Goal: Task Accomplishment & Management: Manage account settings

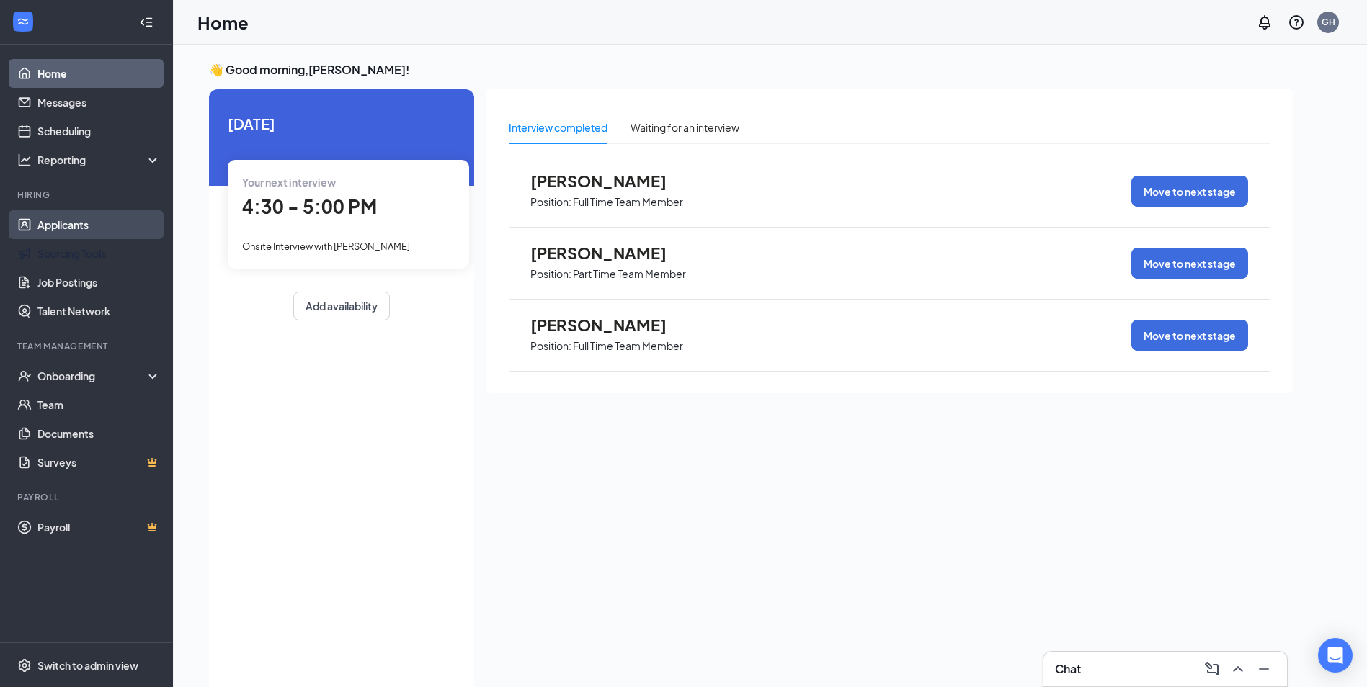
click at [71, 226] on link "Applicants" at bounding box center [98, 224] width 123 height 29
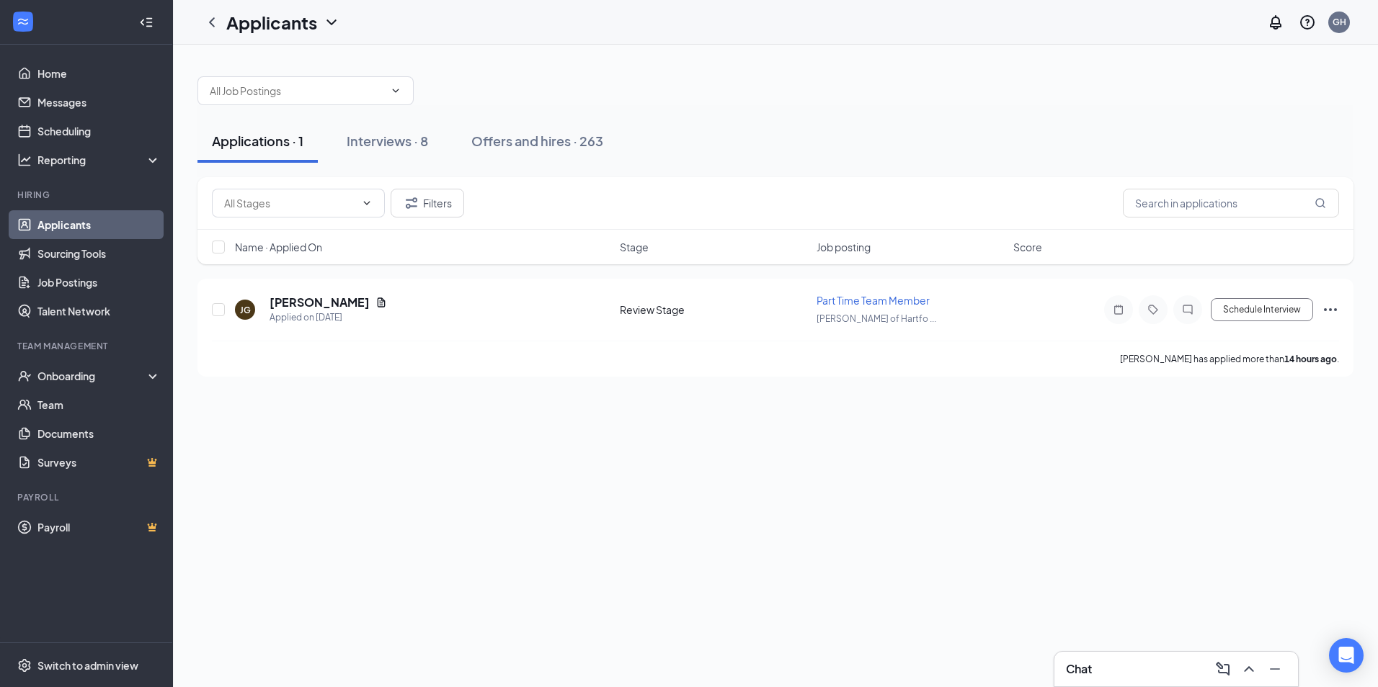
drag, startPoint x: 99, startPoint y: 380, endPoint x: 455, endPoint y: 254, distance: 377.6
click at [454, 290] on div "Home Messages Scheduling Reporting Hiring Applicants Sourcing Tools Job Posting…" at bounding box center [689, 343] width 1378 height 687
drag, startPoint x: 455, startPoint y: 254, endPoint x: 421, endPoint y: 146, distance: 113.0
click at [421, 146] on div "Interviews · 8" at bounding box center [387, 141] width 81 height 18
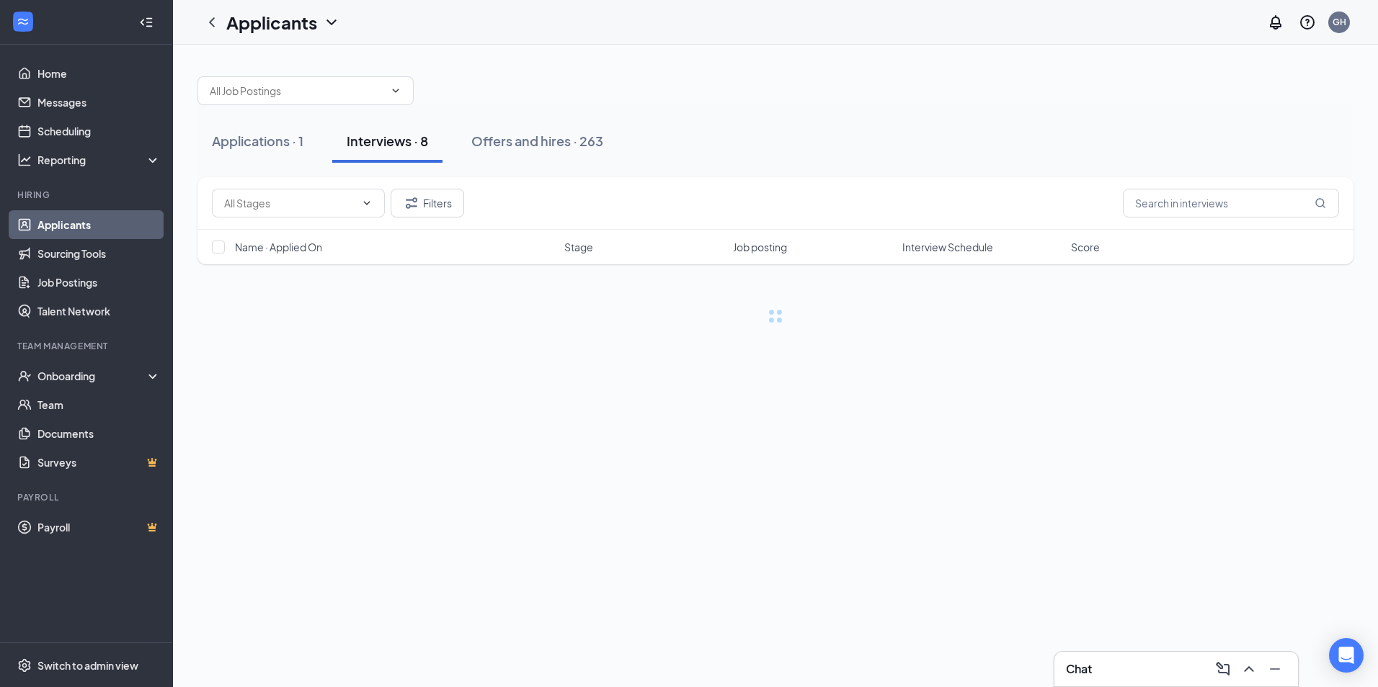
click at [862, 90] on div at bounding box center [775, 83] width 1156 height 43
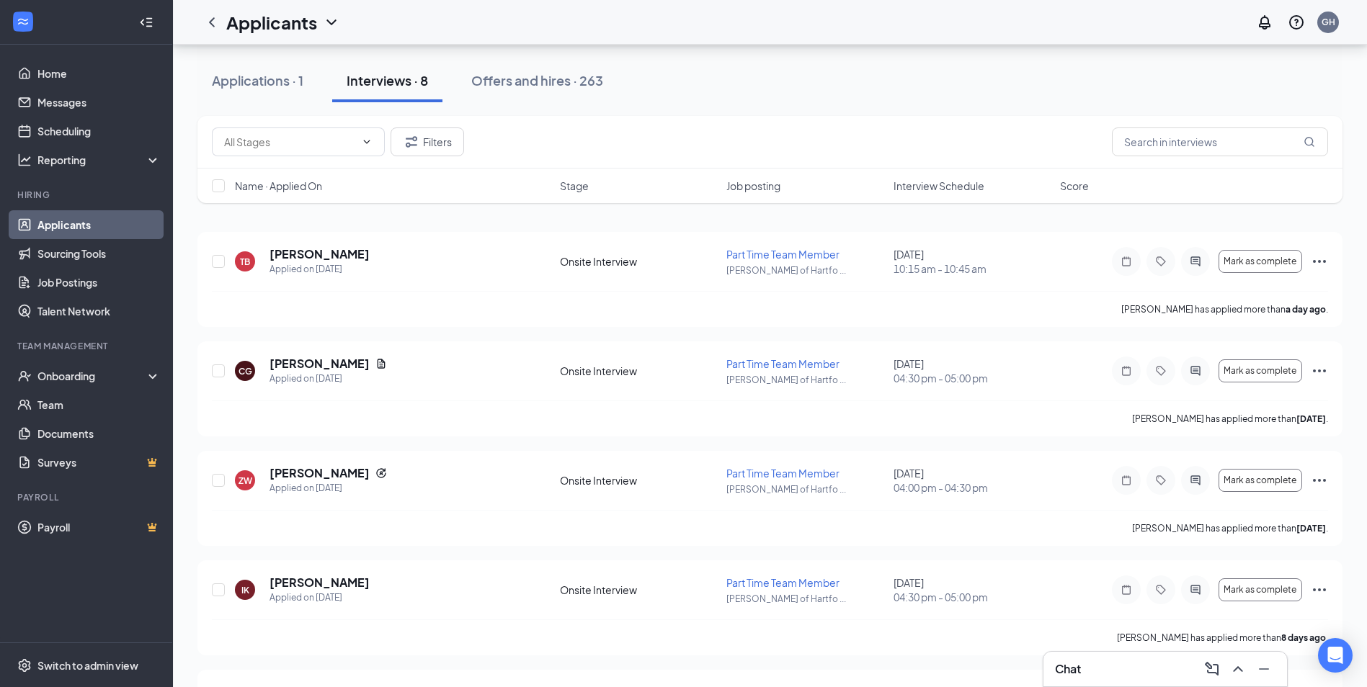
scroll to position [72, 0]
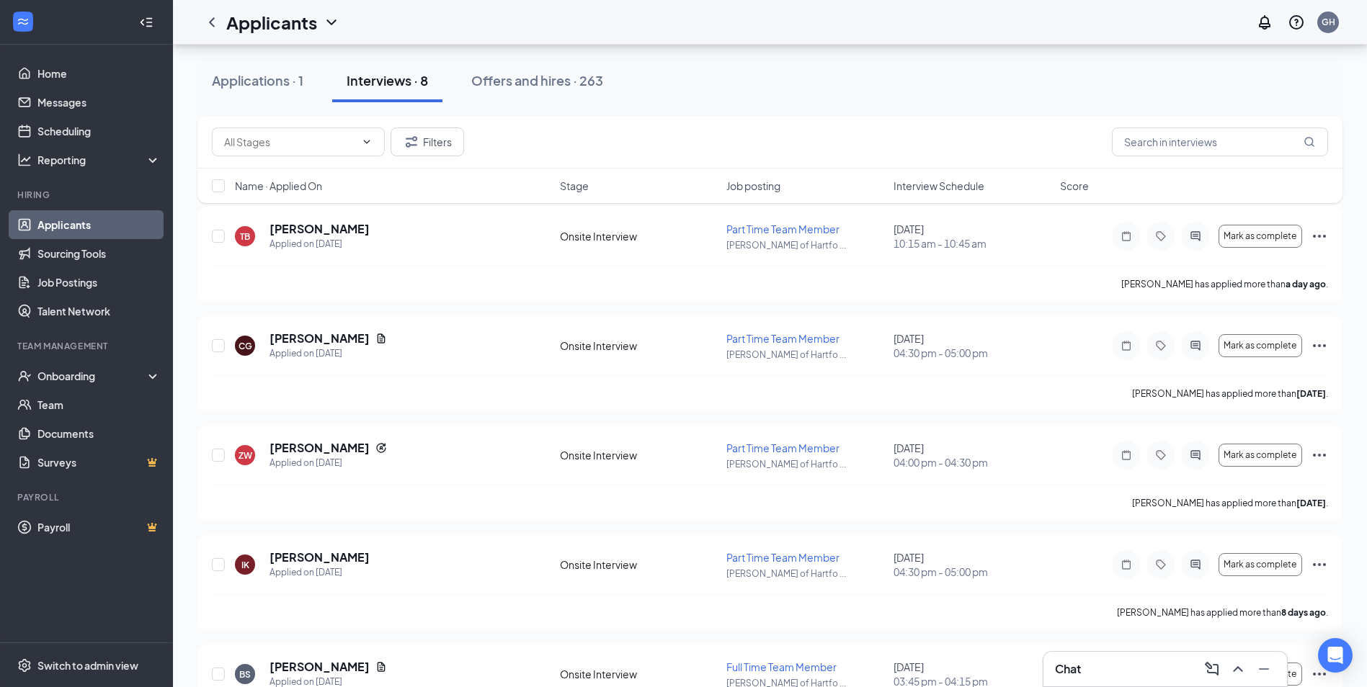
click at [934, 189] on span "Interview Schedule" at bounding box center [938, 186] width 91 height 14
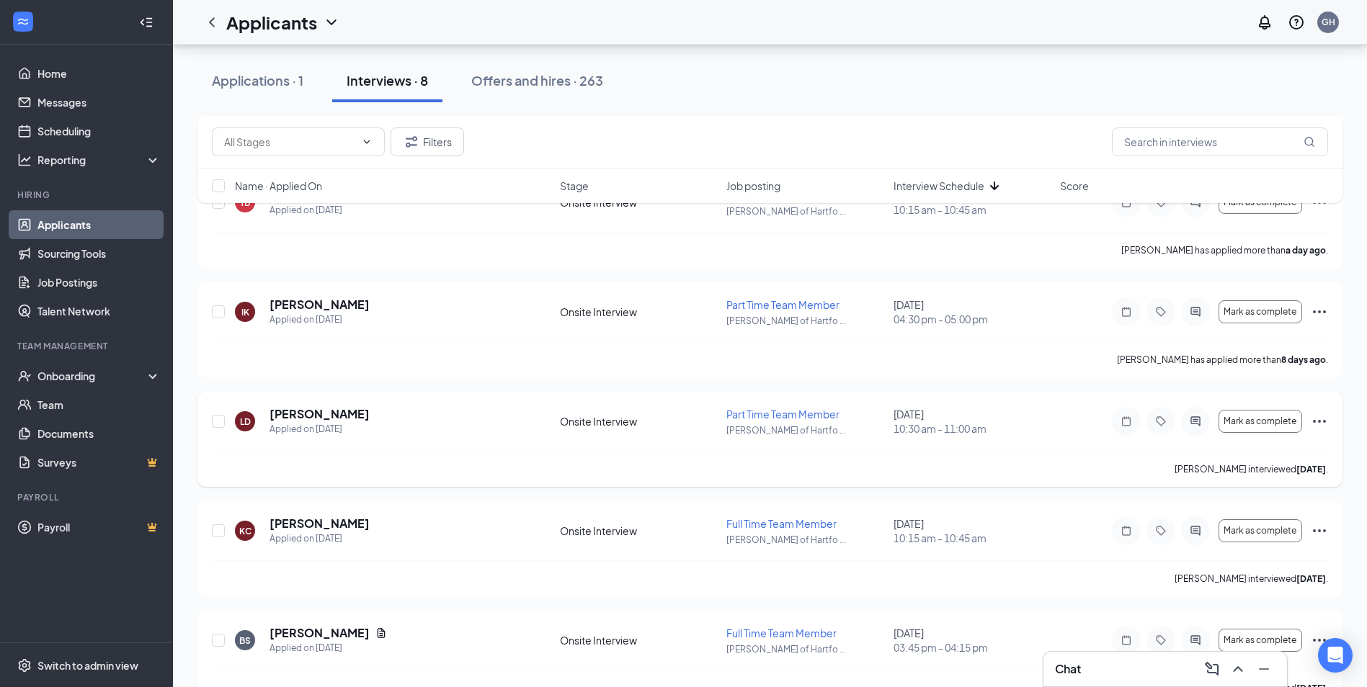
scroll to position [470, 0]
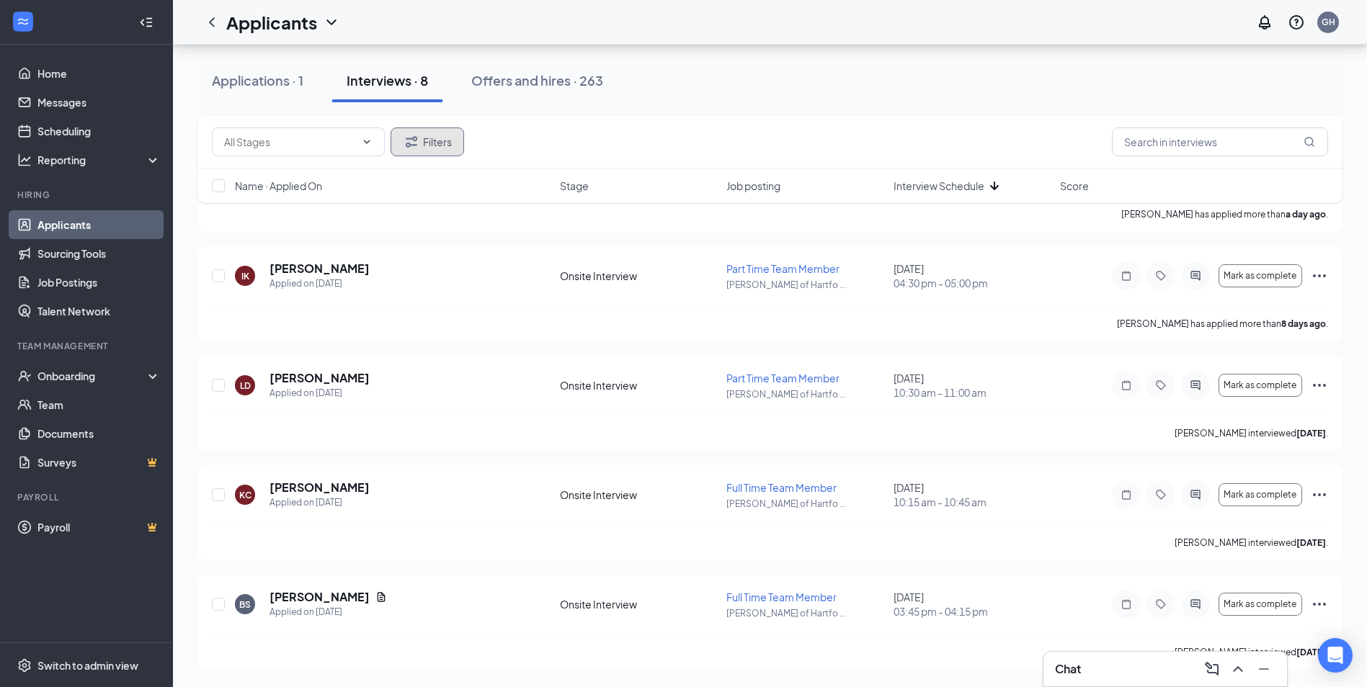
click at [404, 138] on icon "Filter" at bounding box center [411, 141] width 17 height 17
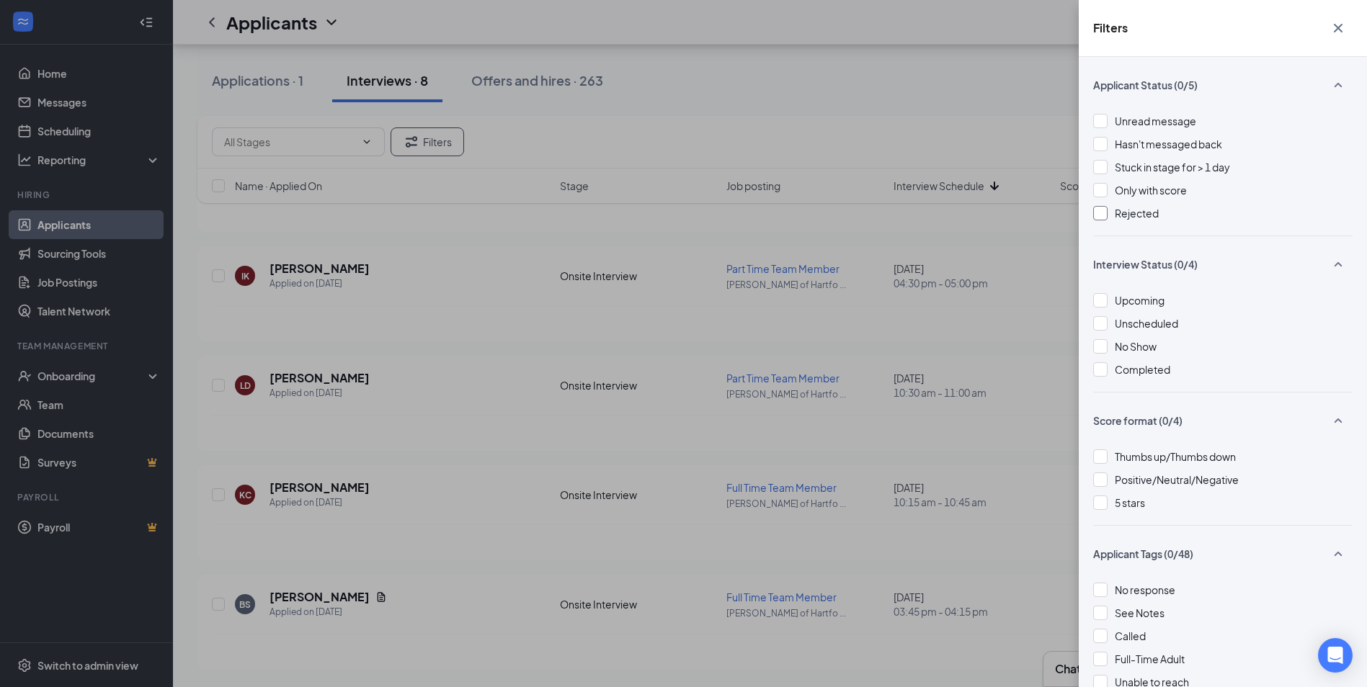
click at [1107, 214] on div "Rejected" at bounding box center [1222, 213] width 259 height 16
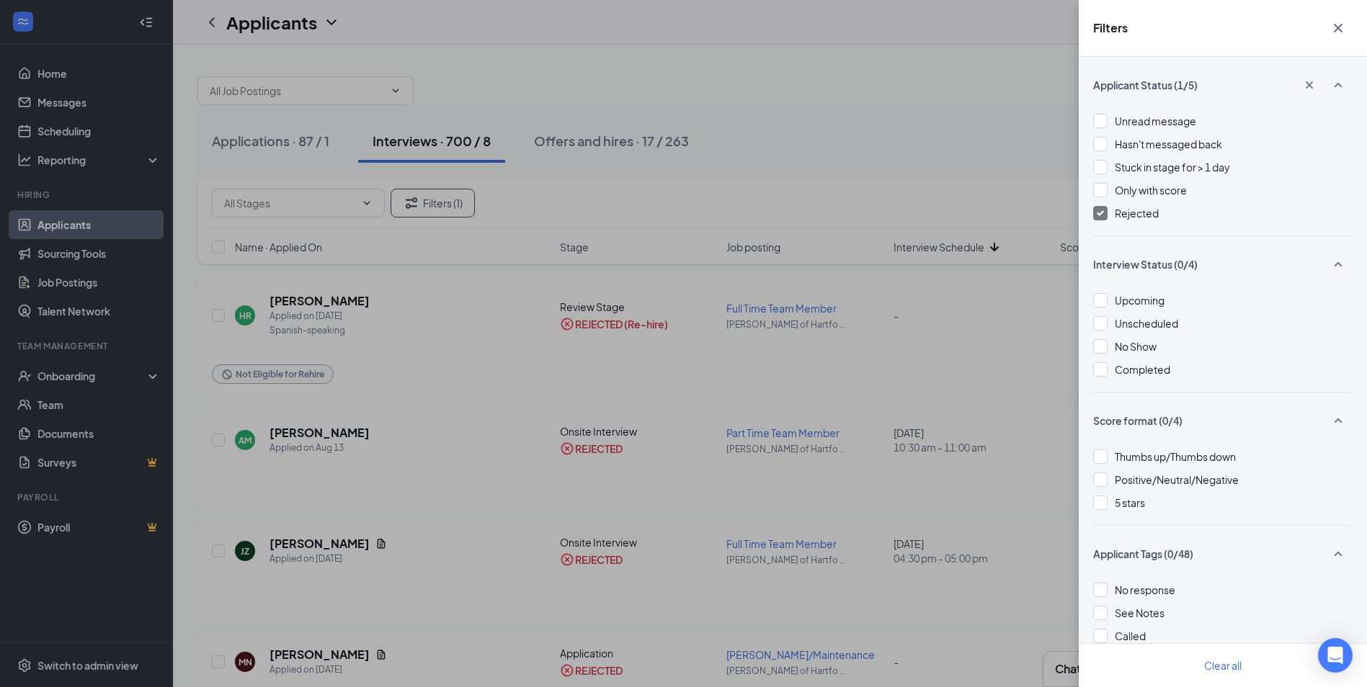
click at [738, 141] on div "Filters Applicant Status (1/5) Unread message Hasn't messaged back Stuck in sta…" at bounding box center [683, 343] width 1367 height 687
click at [323, 447] on div "Filters Applicant Status (1/5) Unread message Hasn't messaged back Stuck in sta…" at bounding box center [683, 343] width 1367 height 687
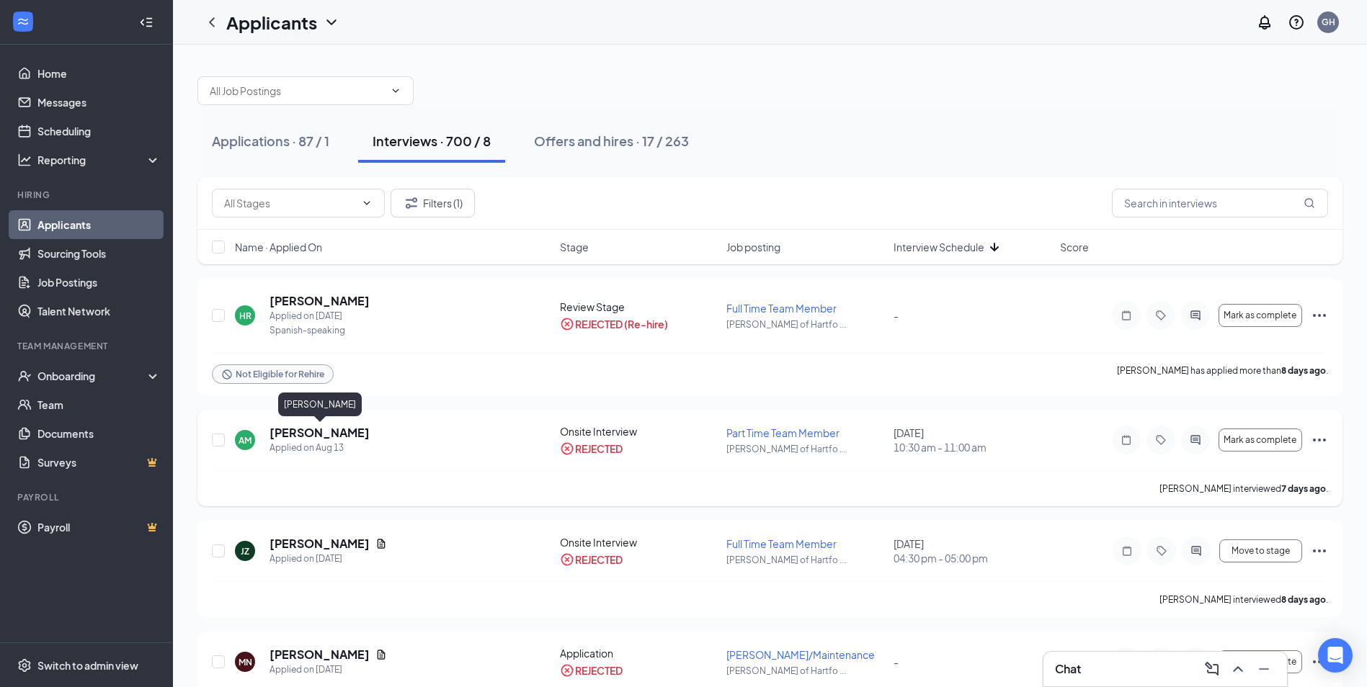
click at [347, 430] on h5 "[PERSON_NAME]" at bounding box center [319, 433] width 100 height 16
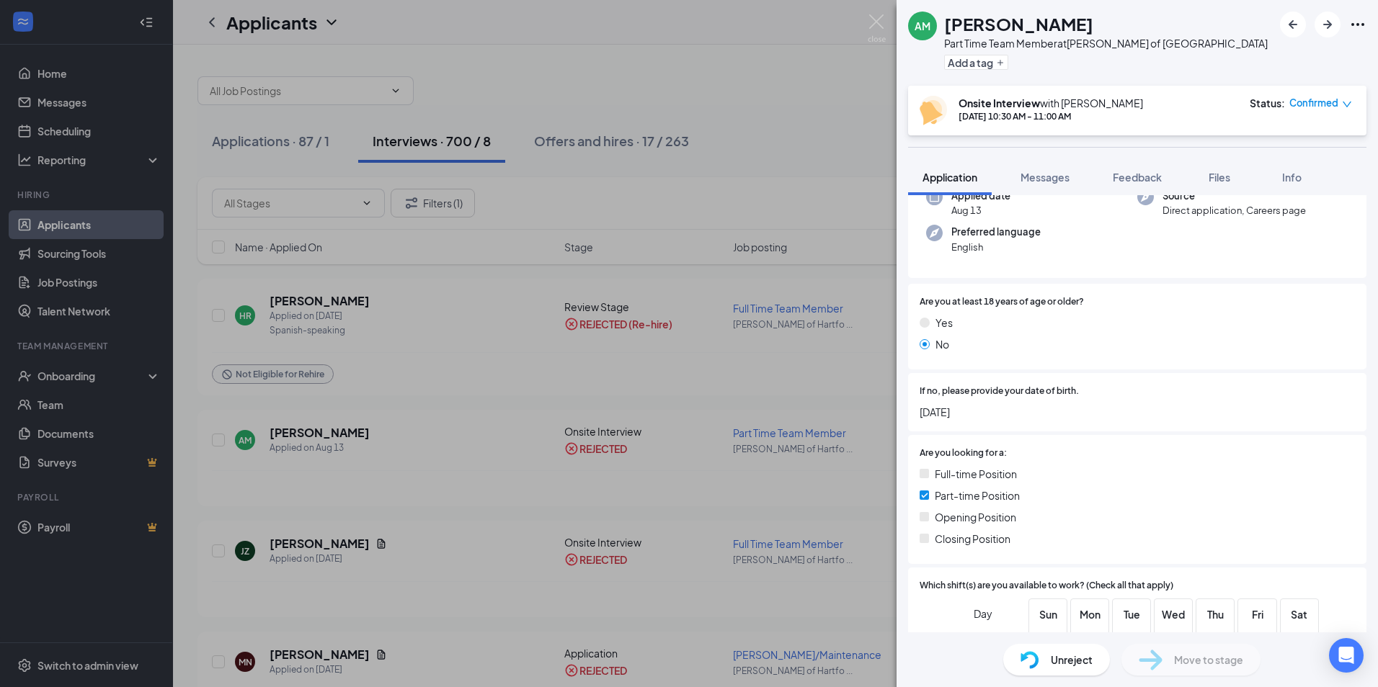
scroll to position [216, 0]
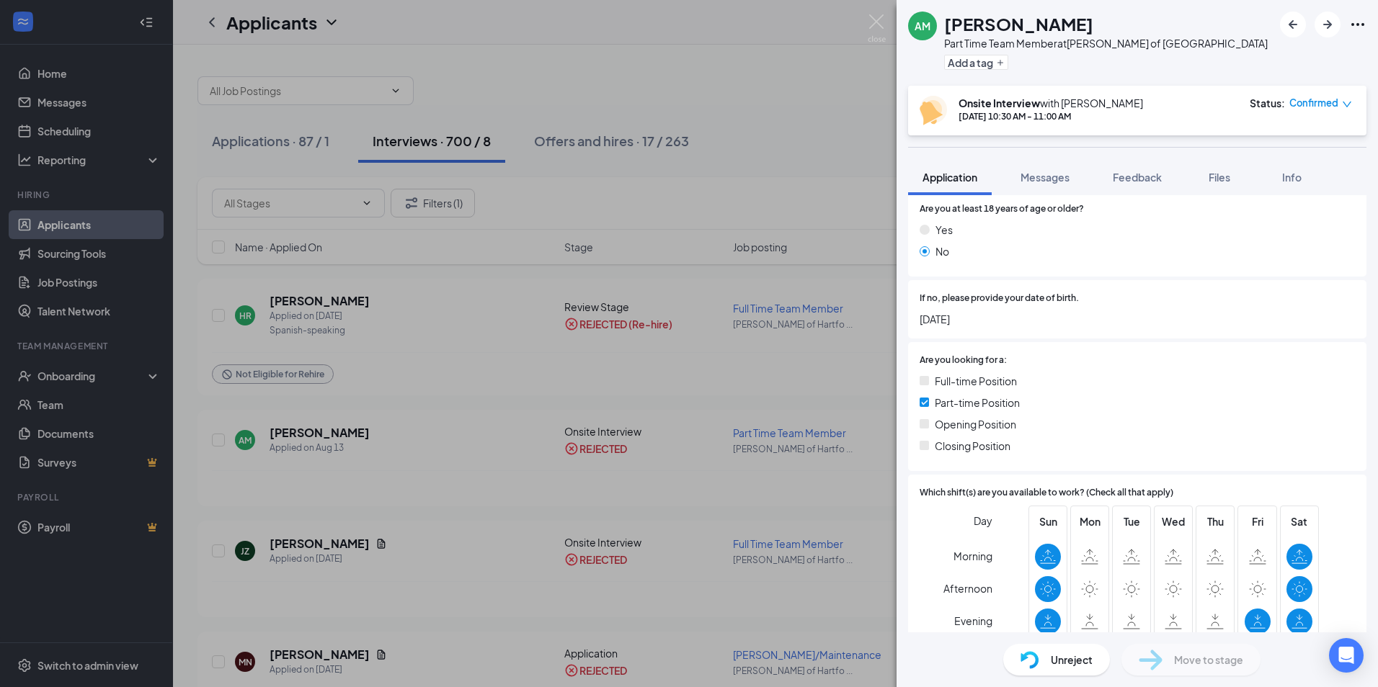
click at [790, 115] on div "AM [PERSON_NAME] Part Time Team Member at [PERSON_NAME] of [GEOGRAPHIC_DATA] Ad…" at bounding box center [689, 343] width 1378 height 687
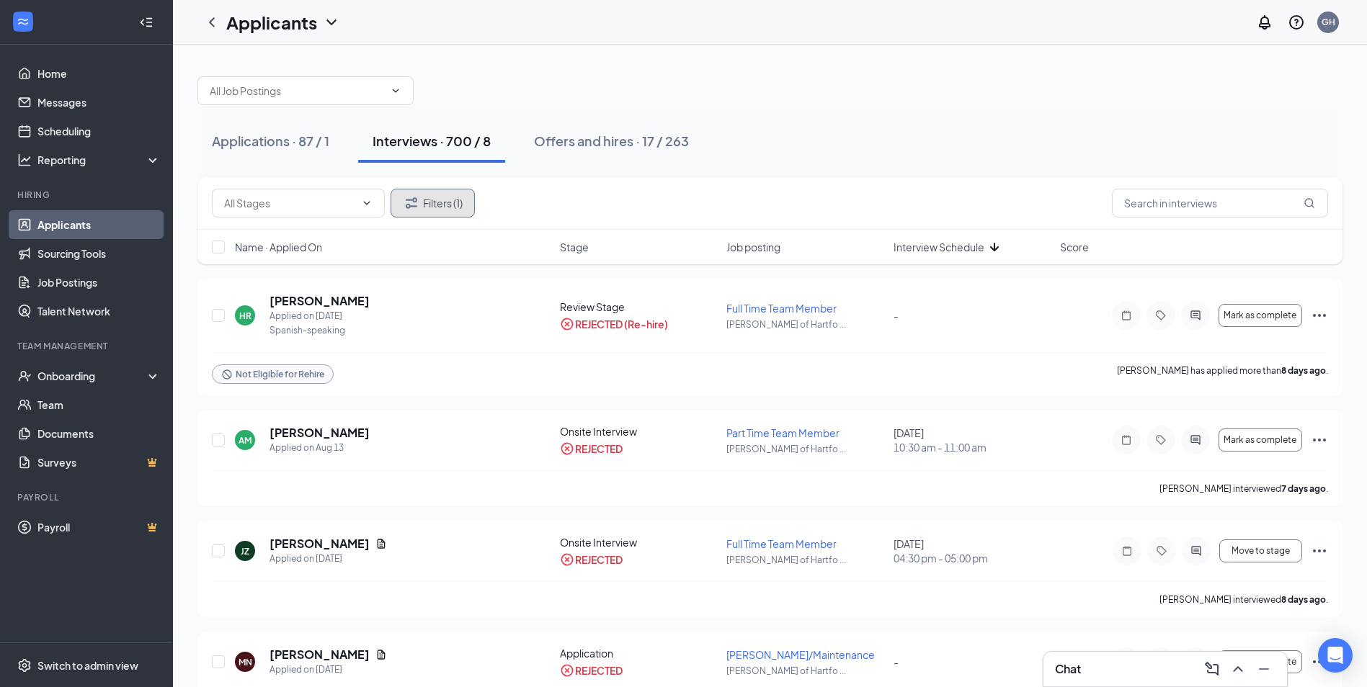
click at [438, 207] on button "Filters (1)" at bounding box center [432, 203] width 84 height 29
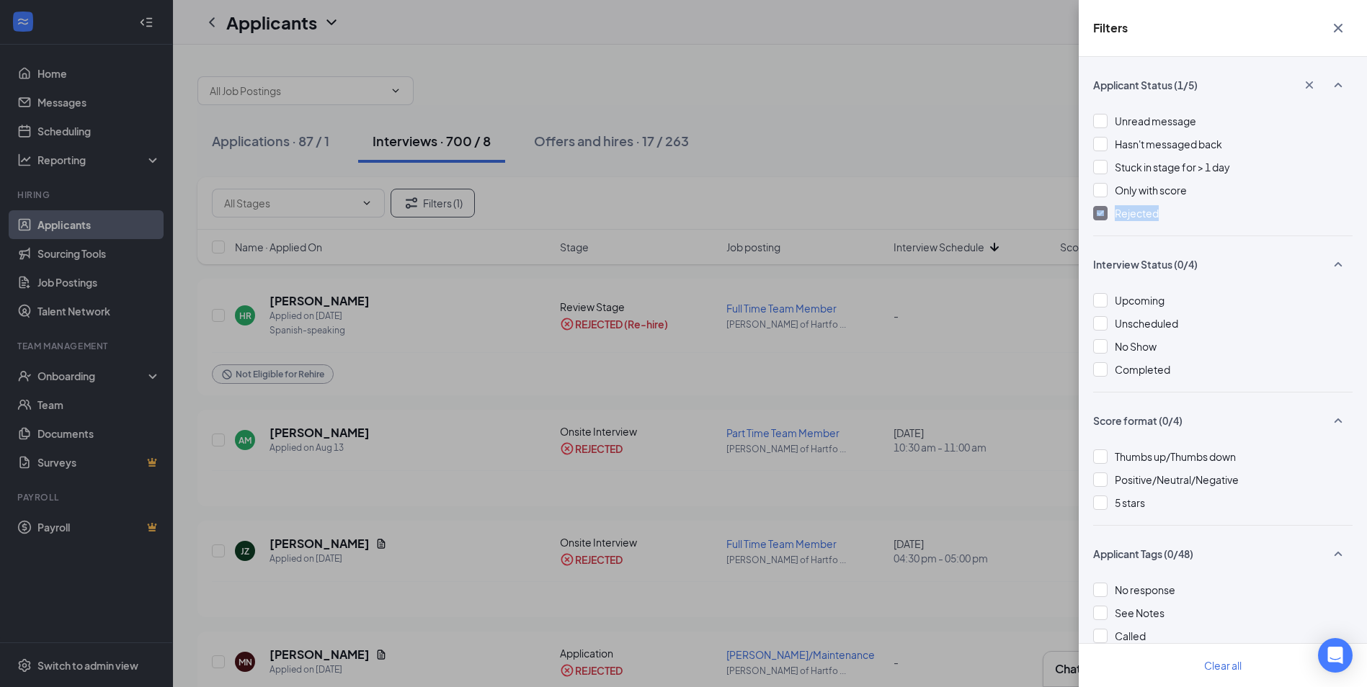
drag, startPoint x: 1106, startPoint y: 212, endPoint x: 1017, endPoint y: 223, distance: 90.1
click at [1017, 223] on div "Filters Applicant Status (1/5) Unread message Hasn't messaged back Stuck in sta…" at bounding box center [683, 343] width 1367 height 687
drag, startPoint x: 1017, startPoint y: 223, endPoint x: 1001, endPoint y: 122, distance: 102.0
click at [1001, 122] on div "Filters Applicant Status (1/5) Unread message Hasn't messaged back Stuck in sta…" at bounding box center [683, 343] width 1367 height 687
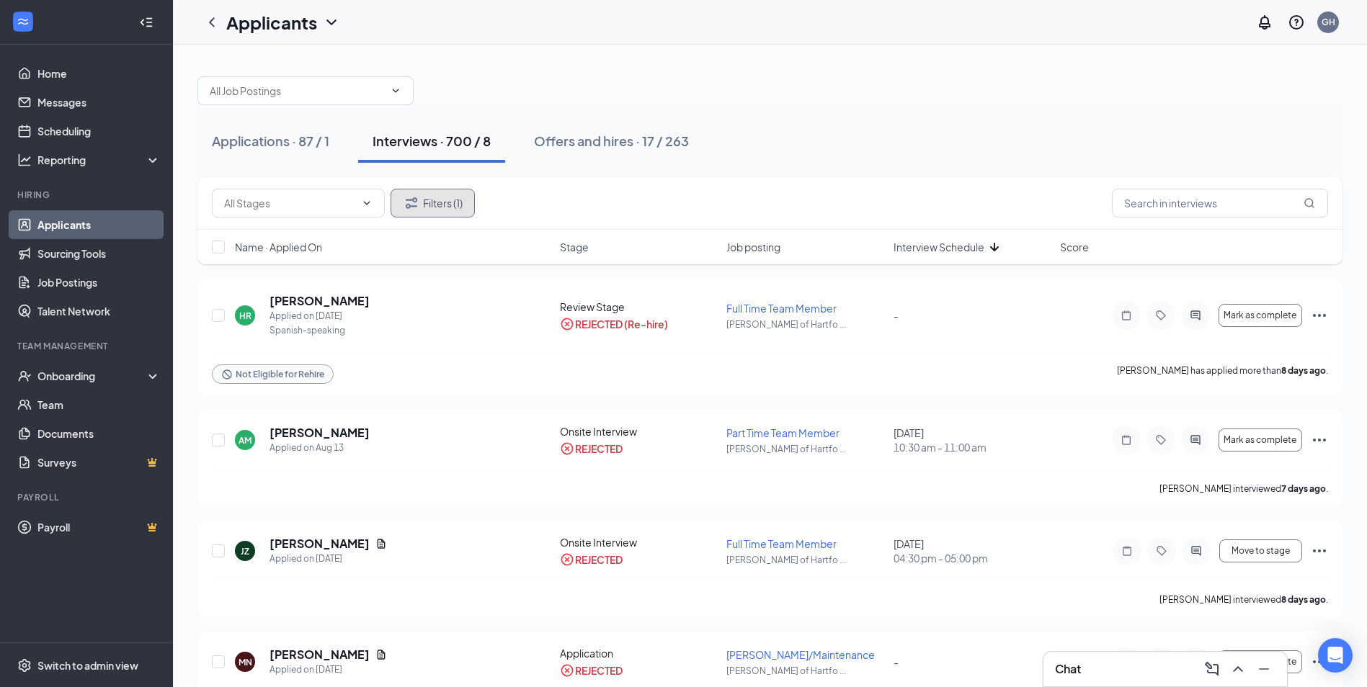
click at [457, 210] on button "Filters (1)" at bounding box center [432, 203] width 84 height 29
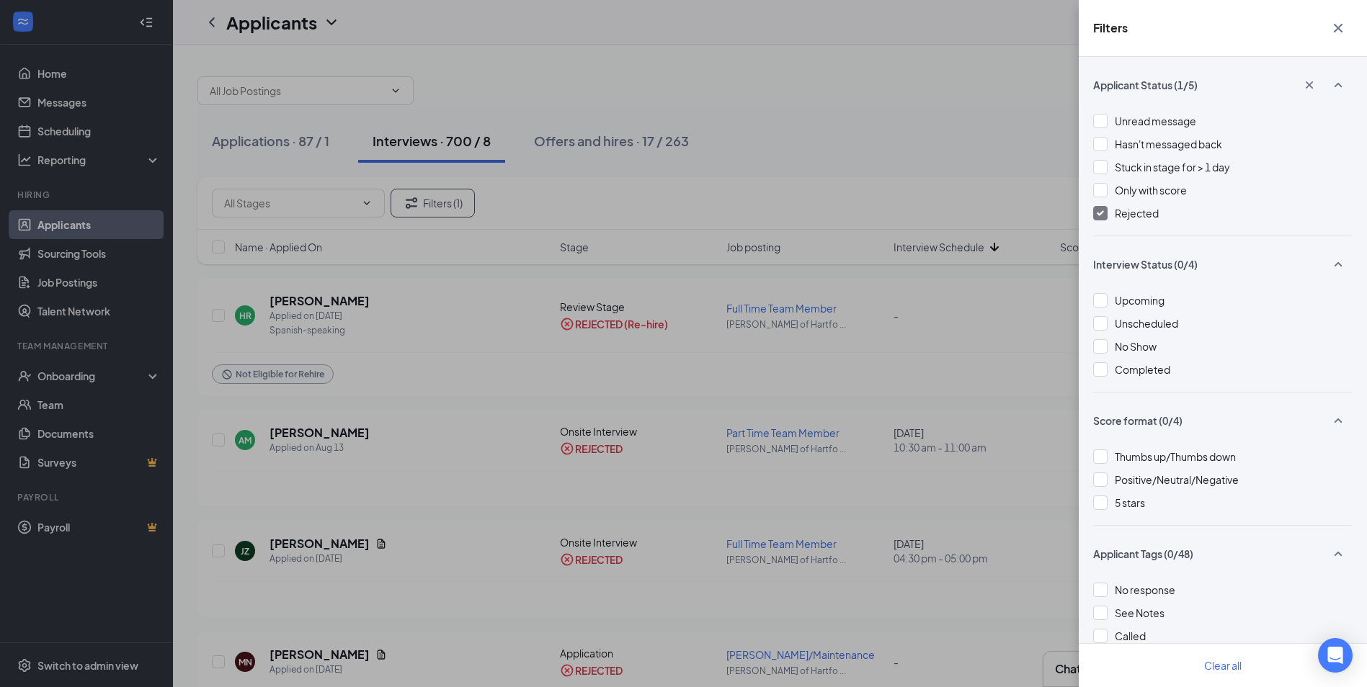
click at [1097, 212] on img at bounding box center [1100, 213] width 7 height 6
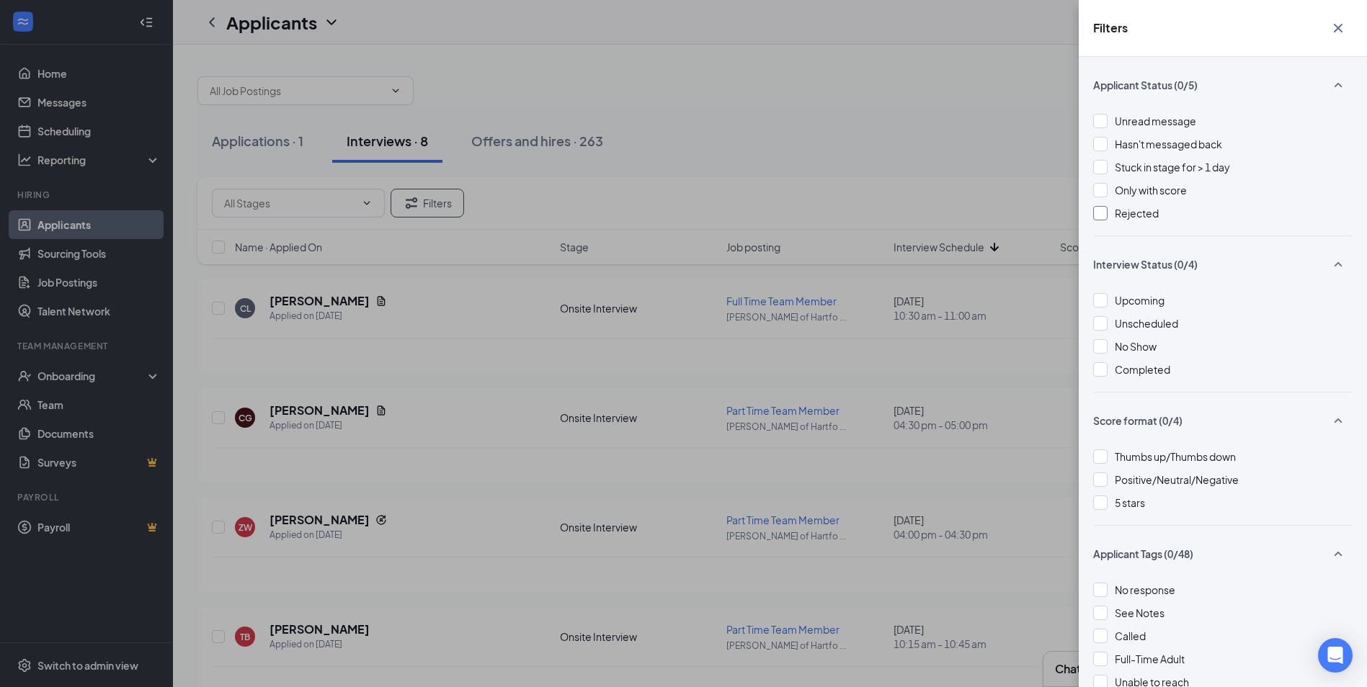
click at [256, 138] on div "Filters Applicant Status (0/5) Unread message Hasn't messaged back Stuck in sta…" at bounding box center [683, 343] width 1367 height 687
click at [273, 154] on div "Filters Applicant Status (0/5) Unread message Hasn't messaged back Stuck in sta…" at bounding box center [683, 343] width 1367 height 687
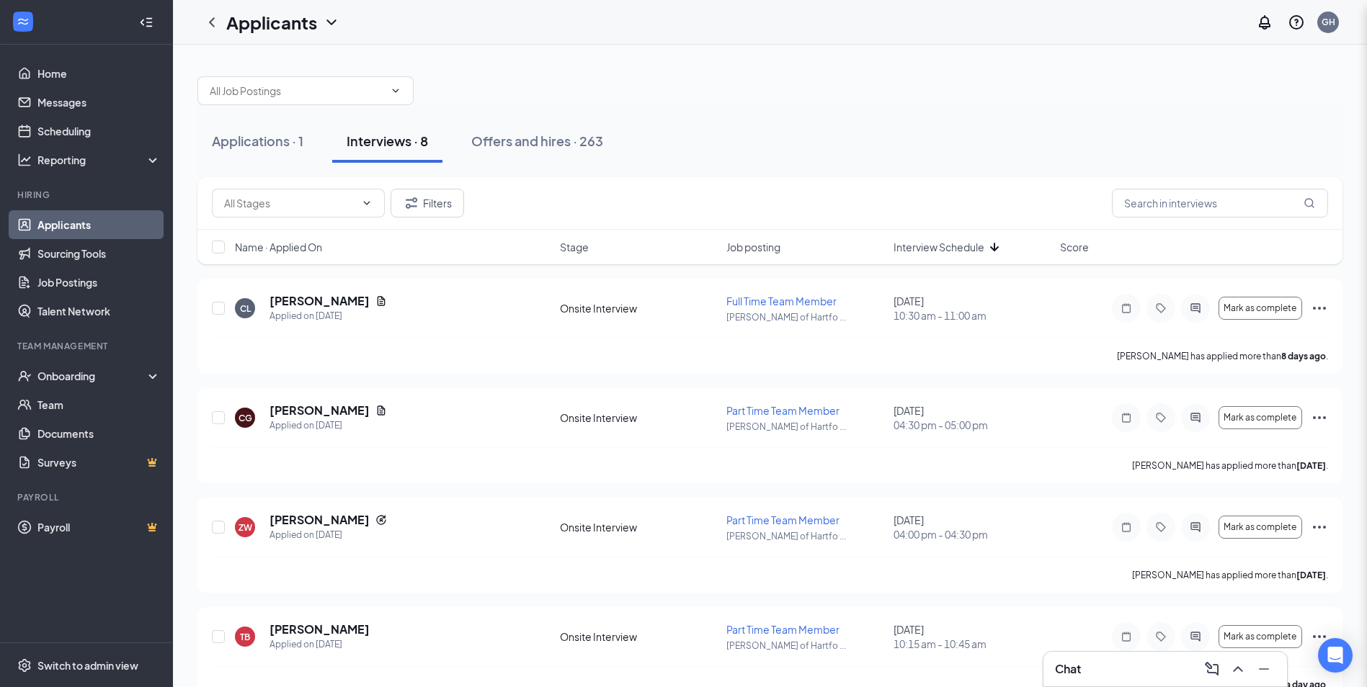
click at [285, 136] on div "Filters Applicant Status (0/5) Unread message Hasn't messaged back Stuck in sta…" at bounding box center [683, 343] width 1367 height 687
click at [287, 142] on div "Applications · 1" at bounding box center [257, 141] width 91 height 18
